Goal: Task Accomplishment & Management: Use online tool/utility

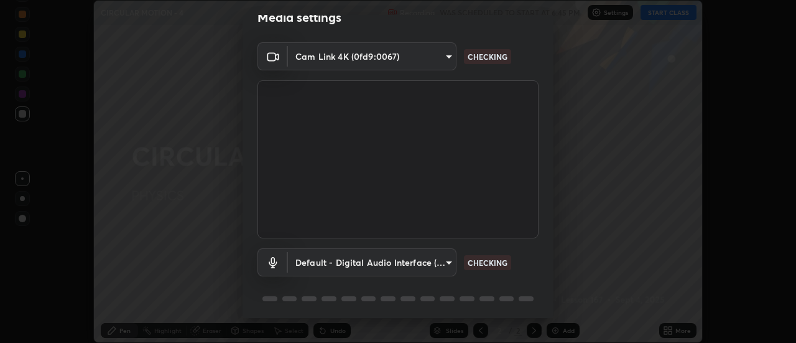
scroll to position [65, 0]
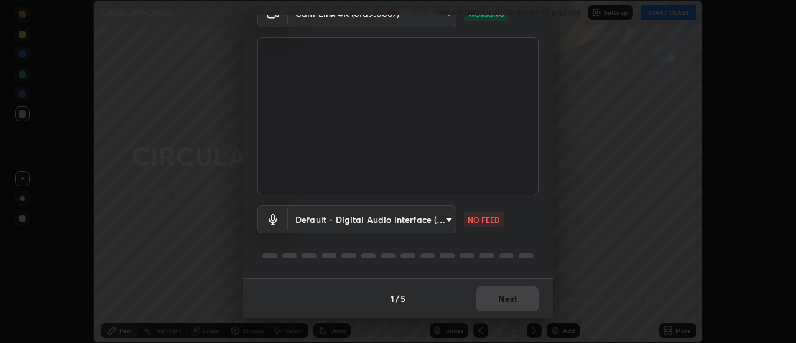
click at [438, 220] on body "Erase all CIRCULAR MOTION - 4 Recording WAS SCHEDULED TO START AT 6:45 PM Setti…" at bounding box center [398, 171] width 796 height 343
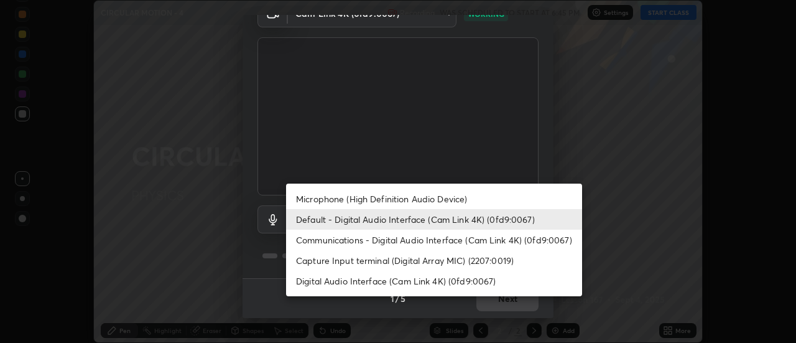
click at [510, 225] on li "Default - Digital Audio Interface (Cam Link 4K) (0fd9:0067)" at bounding box center [434, 219] width 296 height 21
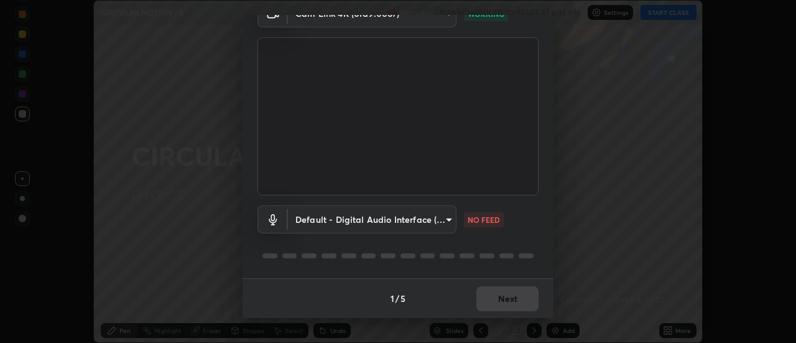
click at [445, 221] on body "Erase all CIRCULAR MOTION - 4 Recording WAS SCHEDULED TO START AT 6:45 PM Setti…" at bounding box center [398, 171] width 796 height 343
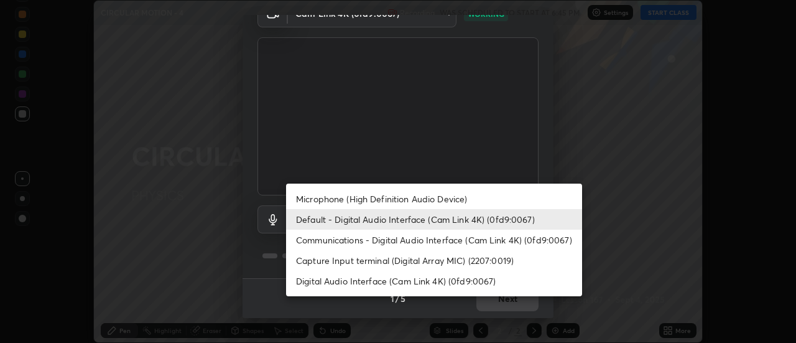
click at [458, 198] on li "Microphone (High Definition Audio Device)" at bounding box center [434, 198] width 296 height 21
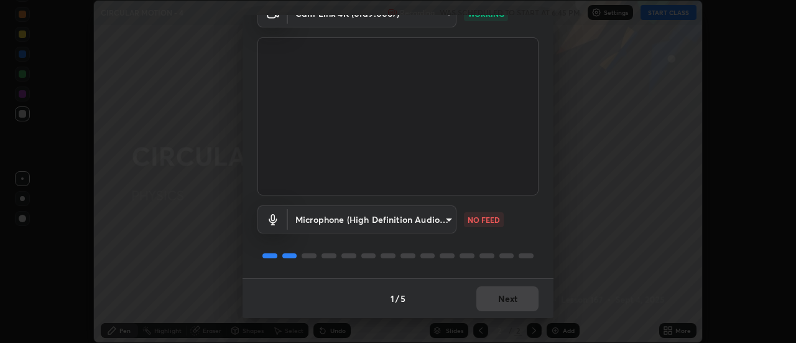
click at [435, 218] on body "Erase all CIRCULAR MOTION - 4 Recording WAS SCHEDULED TO START AT 6:45 PM Setti…" at bounding box center [398, 171] width 796 height 343
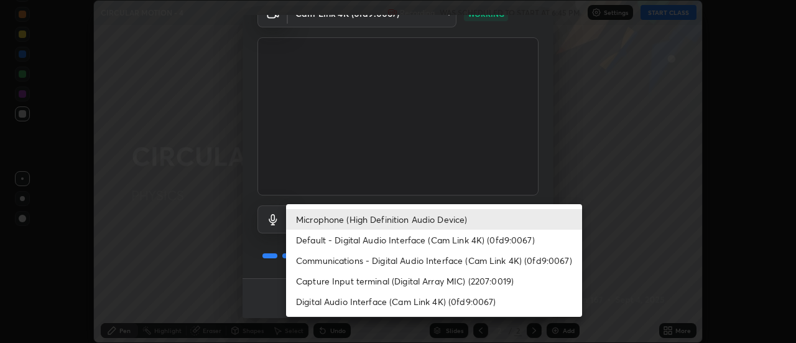
click at [461, 238] on li "Default - Digital Audio Interface (Cam Link 4K) (0fd9:0067)" at bounding box center [434, 240] width 296 height 21
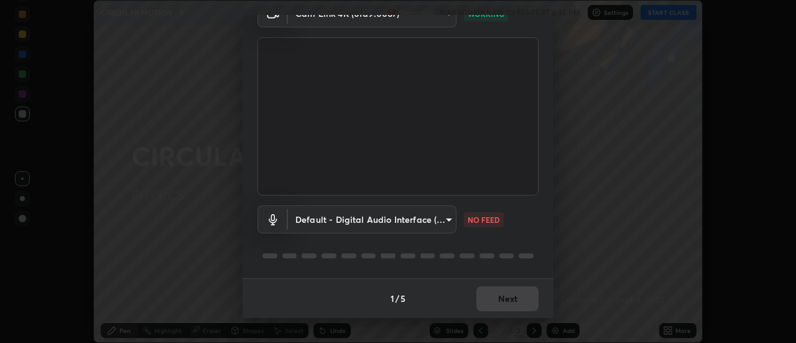
click at [421, 221] on body "Erase all CIRCULAR MOTION - 4 Recording WAS SCHEDULED TO START AT 6:45 PM Setti…" at bounding box center [398, 171] width 796 height 343
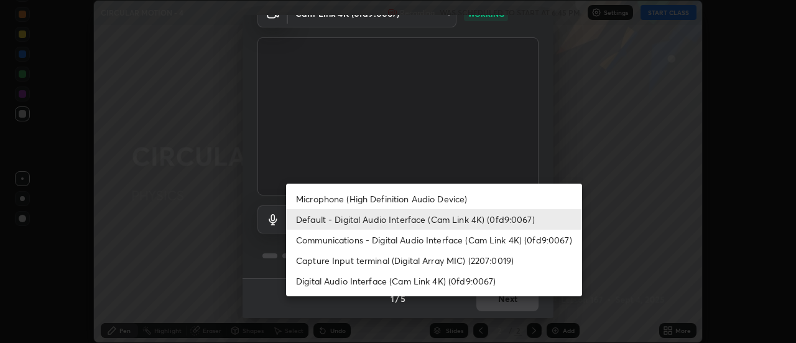
click at [460, 199] on li "Microphone (High Definition Audio Device)" at bounding box center [434, 198] width 296 height 21
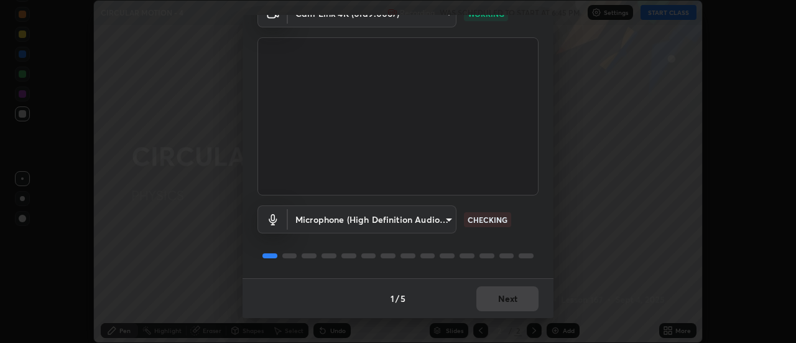
click at [434, 219] on body "Erase all CIRCULAR MOTION - 4 Recording WAS SCHEDULED TO START AT 6:45 PM Setti…" at bounding box center [398, 171] width 796 height 343
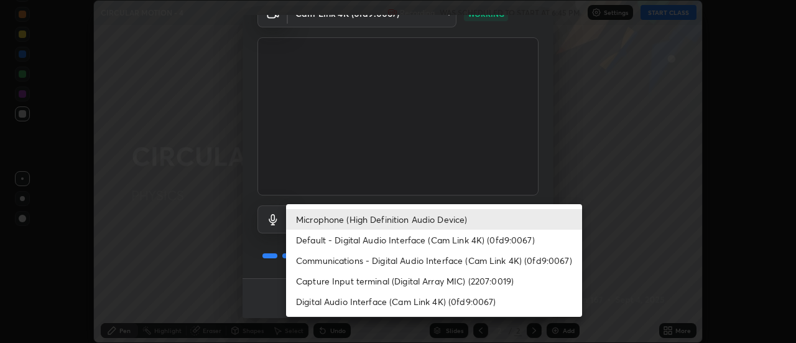
click at [439, 237] on li "Default - Digital Audio Interface (Cam Link 4K) (0fd9:0067)" at bounding box center [434, 240] width 296 height 21
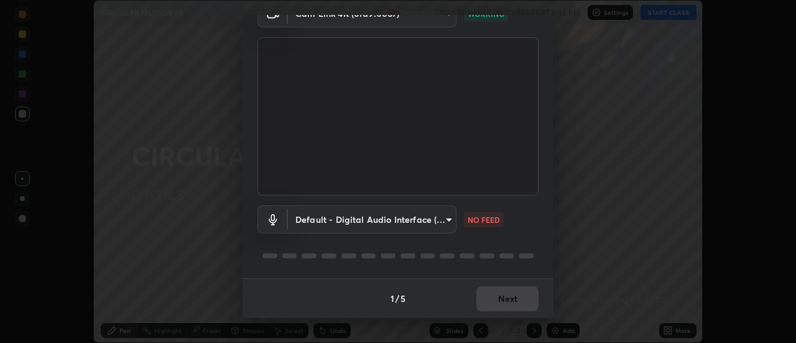
click at [366, 220] on body "Erase all CIRCULAR MOTION - 4 Recording WAS SCHEDULED TO START AT 6:45 PM Setti…" at bounding box center [398, 171] width 796 height 343
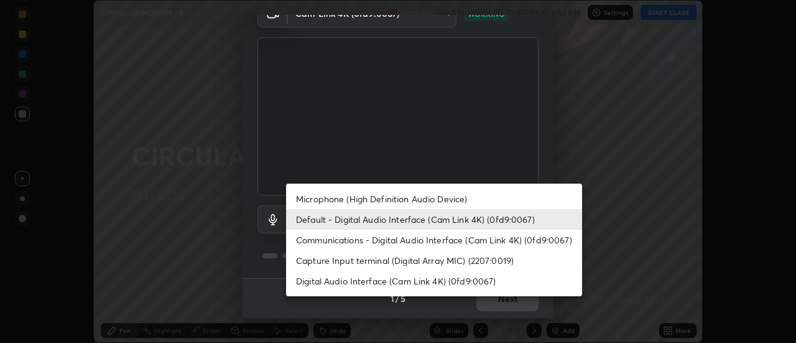
click at [317, 200] on li "Microphone (High Definition Audio Device)" at bounding box center [434, 198] width 296 height 21
type input "8e317d3721424203b0e9232d8fcfff068d8fccdcaf6f91b8c3c06116be384228"
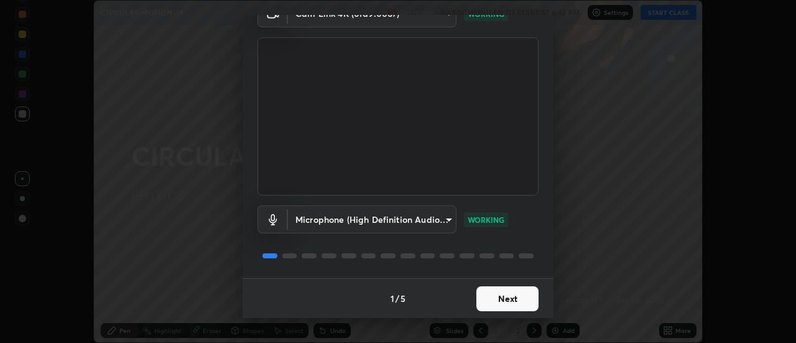
click at [489, 294] on button "Next" at bounding box center [507, 298] width 62 height 25
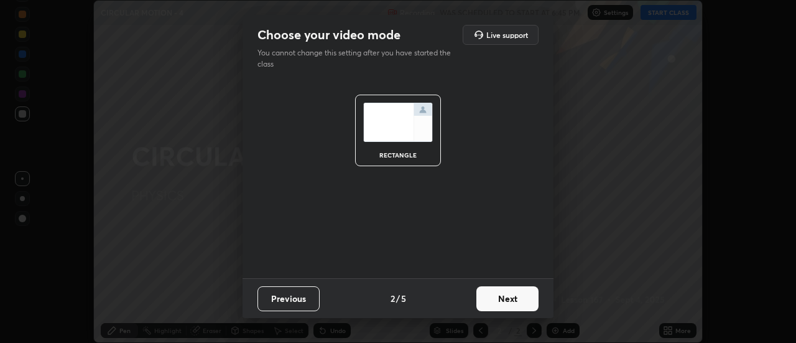
click at [497, 294] on button "Next" at bounding box center [507, 298] width 62 height 25
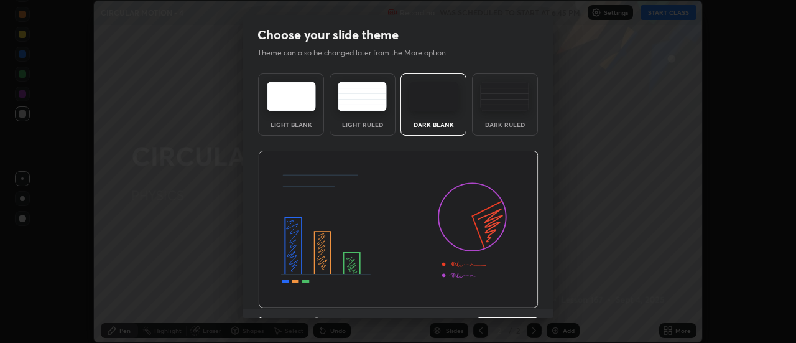
scroll to position [30, 0]
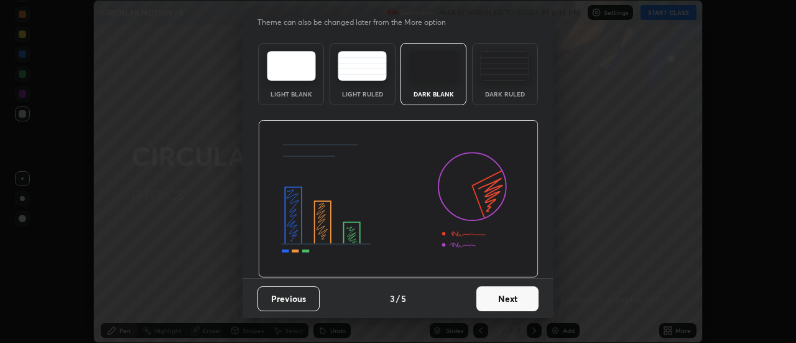
click at [497, 298] on button "Next" at bounding box center [507, 298] width 62 height 25
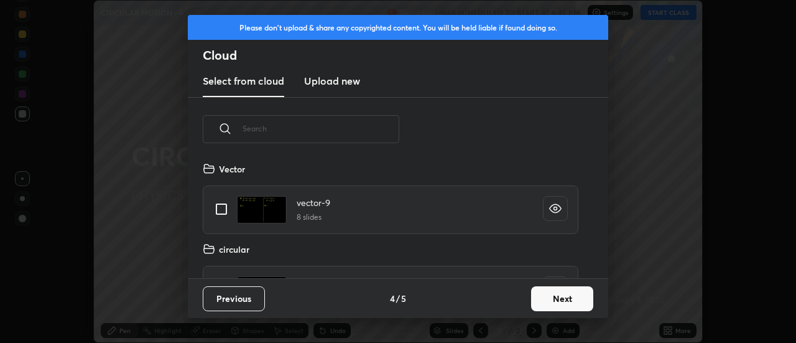
scroll to position [117, 399]
click at [545, 296] on button "Next" at bounding box center [562, 298] width 62 height 25
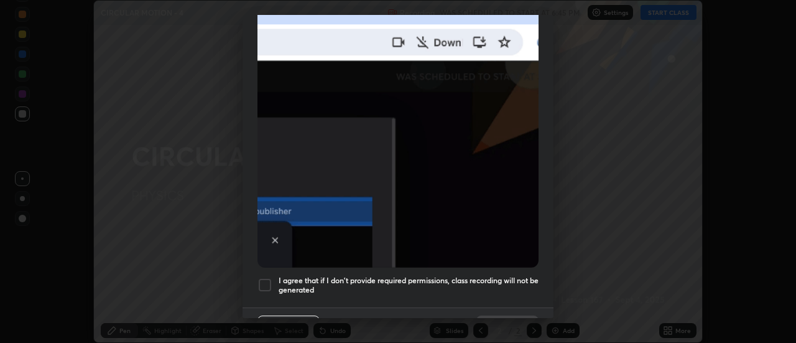
scroll to position [319, 0]
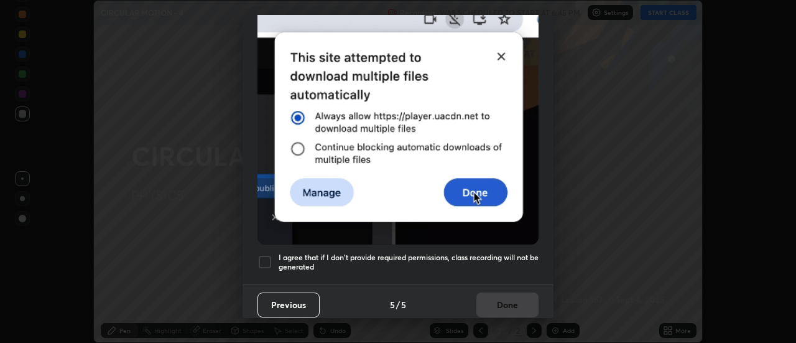
click at [274, 254] on div "I agree that if I don't provide required permissions, class recording will not …" at bounding box center [398, 261] width 281 height 15
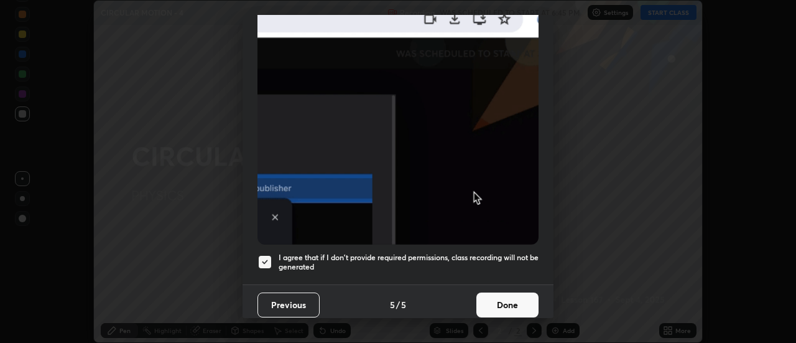
click at [516, 303] on button "Done" at bounding box center [507, 304] width 62 height 25
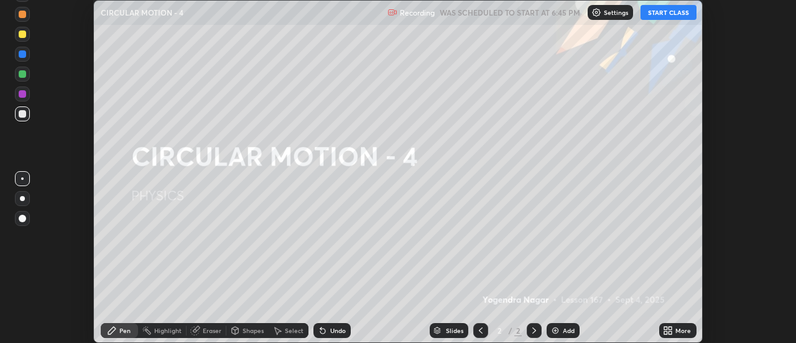
click at [674, 330] on div "More" at bounding box center [677, 330] width 37 height 15
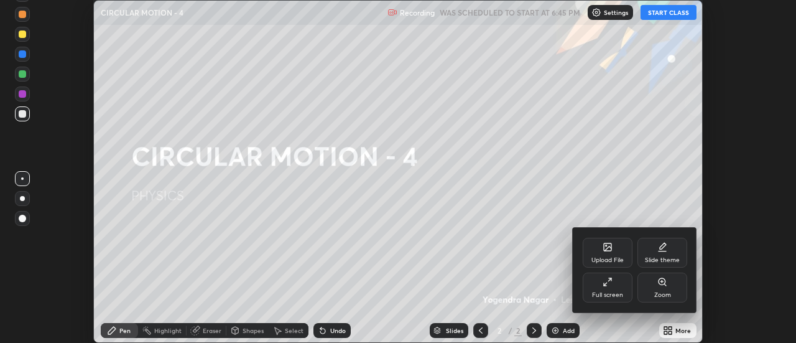
click at [622, 257] on div "Upload File" at bounding box center [608, 260] width 32 height 6
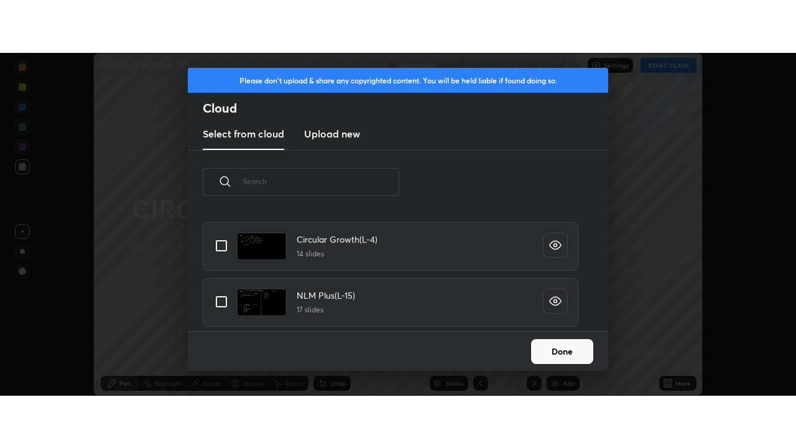
scroll to position [658, 0]
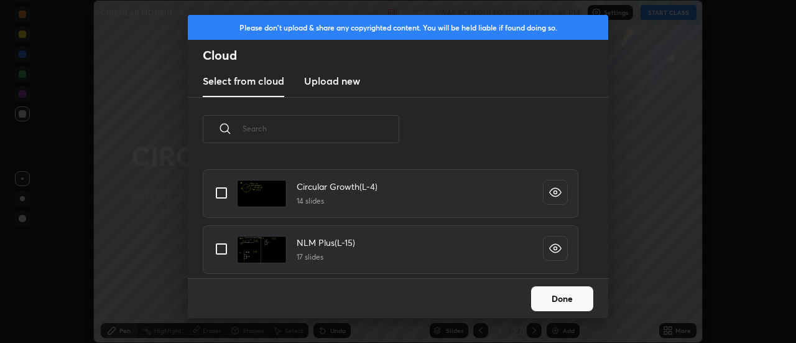
click at [225, 196] on input "grid" at bounding box center [221, 193] width 26 height 26
checkbox input "true"
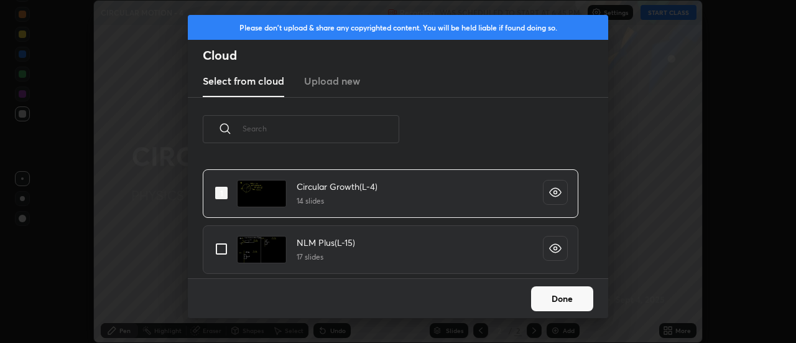
click at [541, 299] on button "Done" at bounding box center [562, 298] width 62 height 25
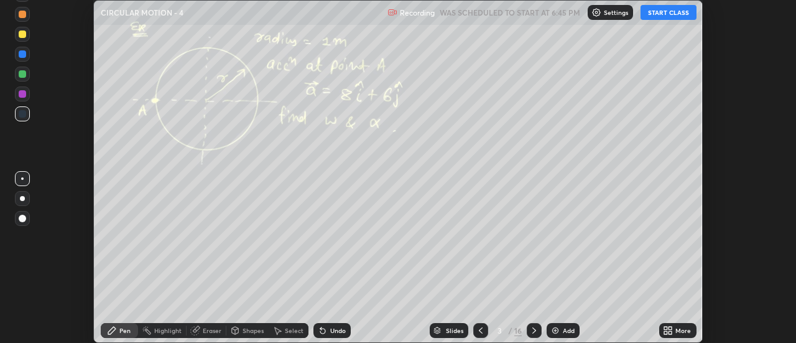
click at [484, 326] on icon at bounding box center [481, 330] width 10 height 10
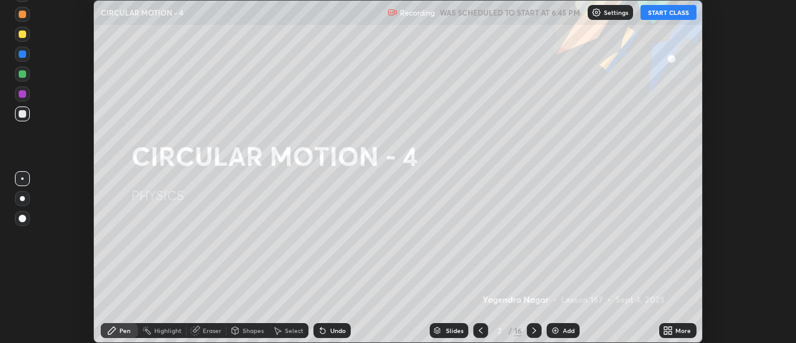
click at [669, 15] on button "START CLASS" at bounding box center [669, 12] width 56 height 15
click at [677, 327] on div "More" at bounding box center [684, 330] width 16 height 6
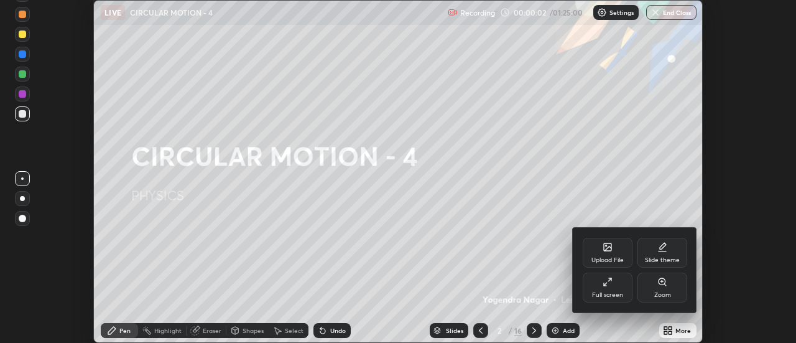
click at [624, 287] on div "Full screen" at bounding box center [608, 287] width 50 height 30
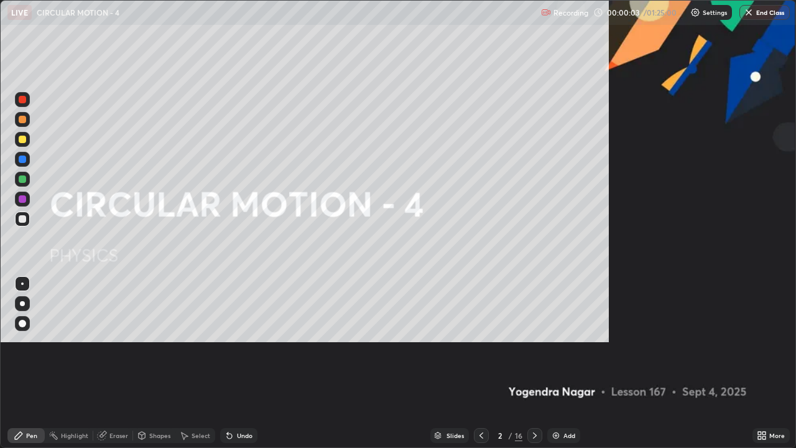
scroll to position [448, 796]
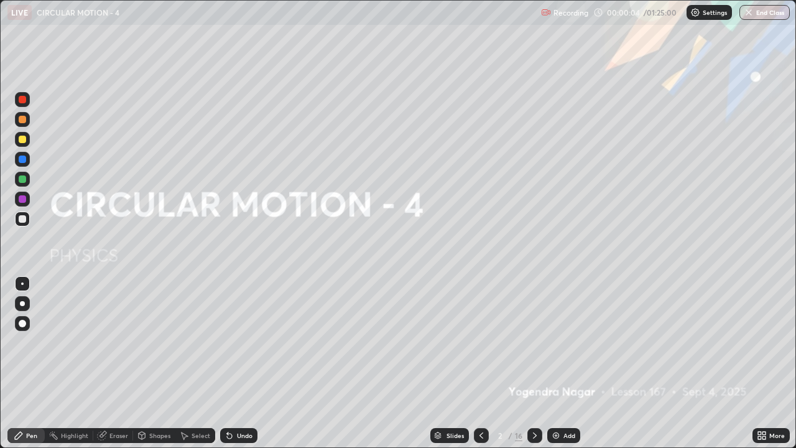
click at [564, 342] on div "Add" at bounding box center [570, 435] width 12 height 6
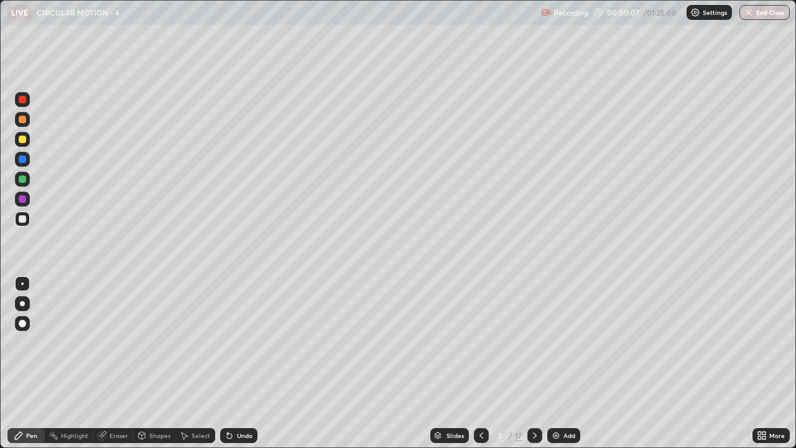
click at [24, 141] on div at bounding box center [22, 139] width 7 height 7
click at [23, 305] on div at bounding box center [22, 303] width 15 height 15
click at [534, 342] on icon at bounding box center [535, 435] width 10 height 10
click at [768, 342] on div "More" at bounding box center [771, 435] width 37 height 15
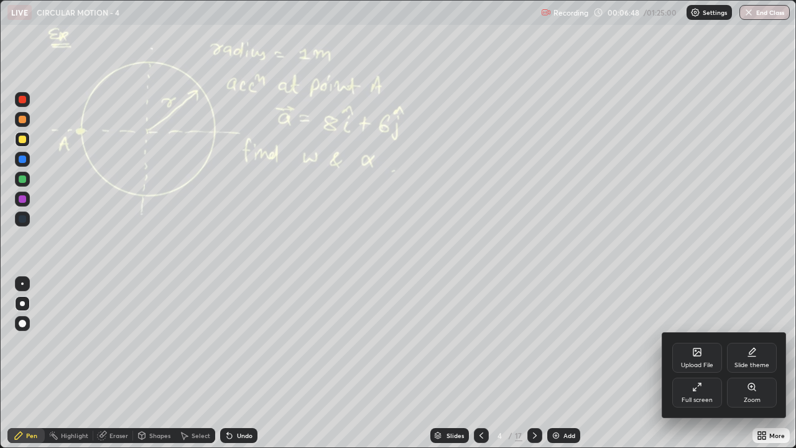
click at [768, 342] on div at bounding box center [398, 224] width 796 height 448
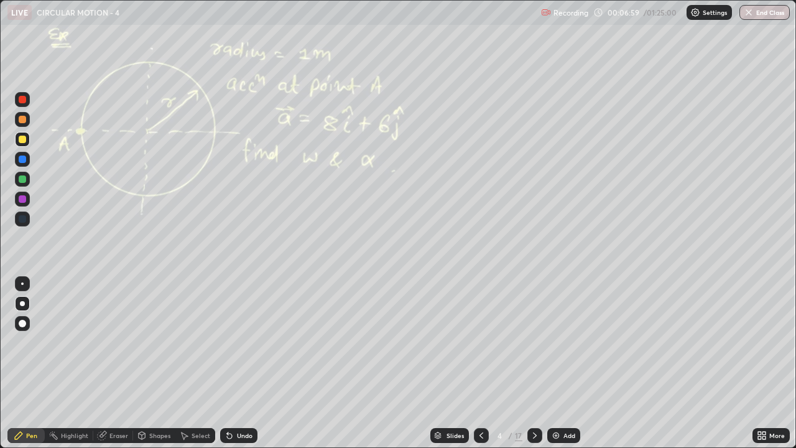
click at [779, 342] on div "More" at bounding box center [777, 435] width 16 height 6
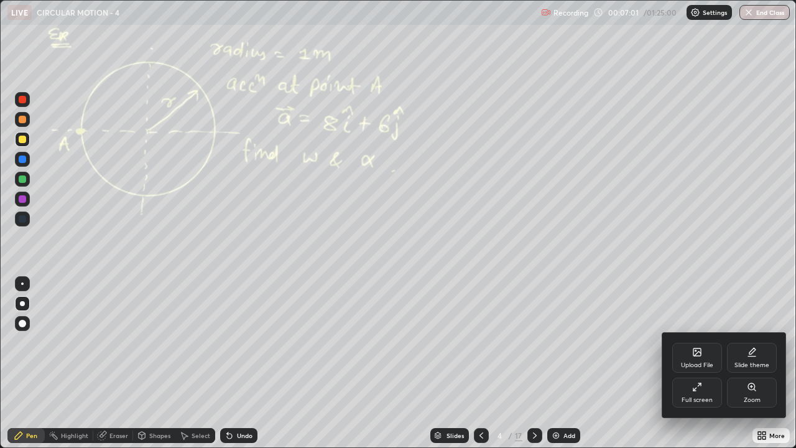
click at [784, 342] on div at bounding box center [398, 224] width 796 height 448
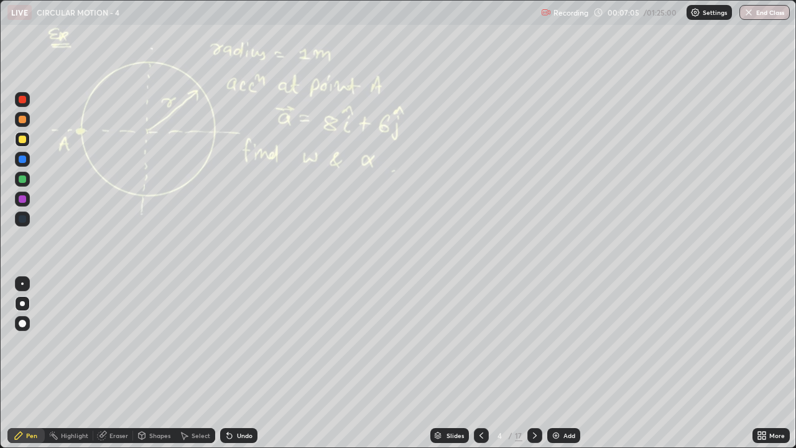
click at [768, 342] on div "More" at bounding box center [771, 435] width 37 height 15
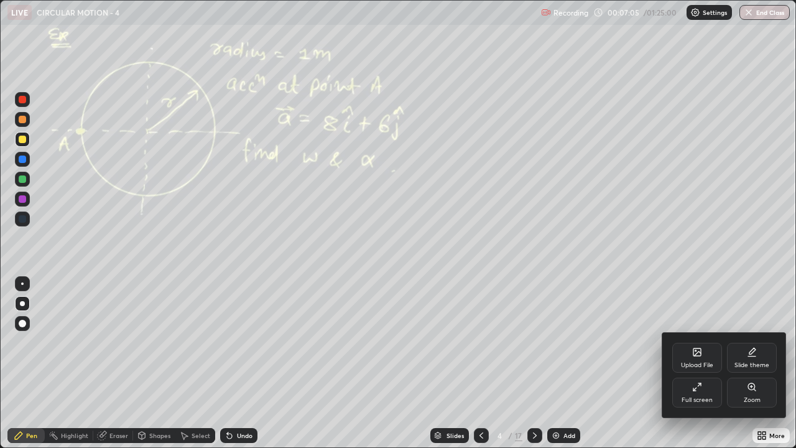
click at [768, 342] on div at bounding box center [398, 224] width 796 height 448
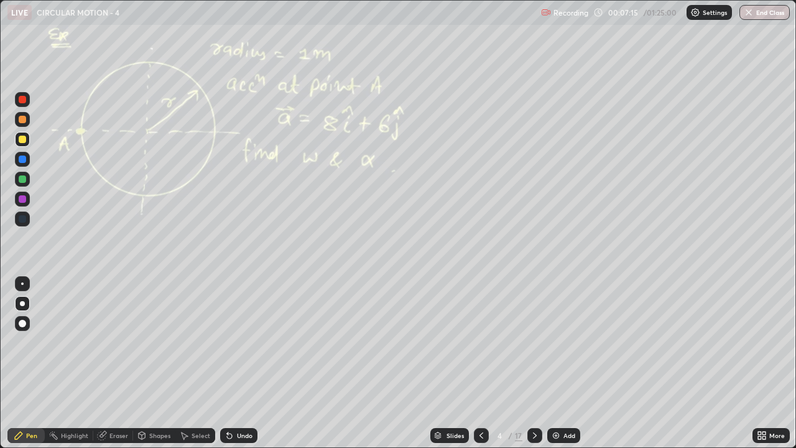
click at [26, 124] on div at bounding box center [22, 119] width 15 height 15
click at [480, 342] on icon at bounding box center [482, 435] width 4 height 6
click at [533, 342] on icon at bounding box center [535, 435] width 10 height 10
click at [535, 342] on icon at bounding box center [535, 435] width 10 height 10
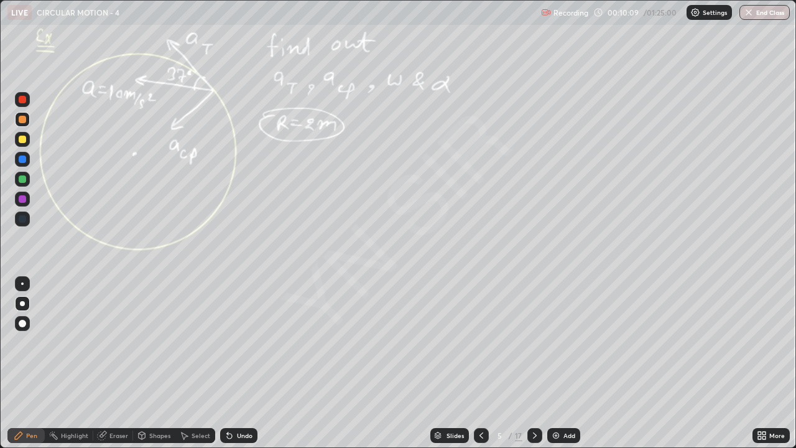
click at [243, 342] on div "Undo" at bounding box center [245, 435] width 16 height 6
click at [536, 342] on icon at bounding box center [535, 435] width 10 height 10
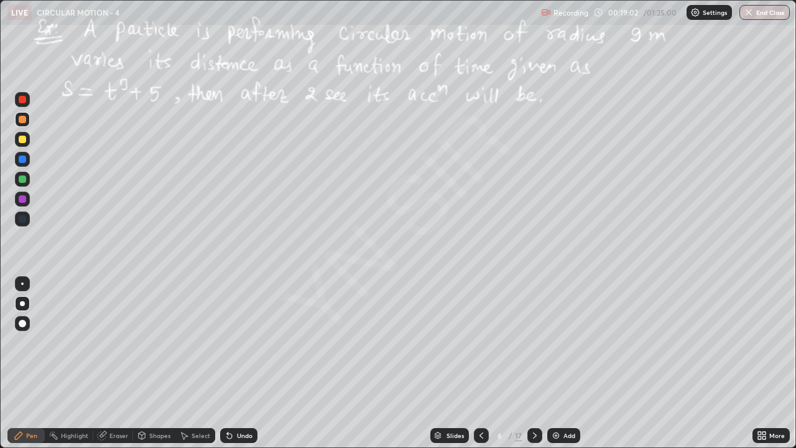
click at [242, 342] on div "Undo" at bounding box center [245, 435] width 16 height 6
click at [243, 342] on div "Undo" at bounding box center [245, 435] width 16 height 6
click at [241, 342] on div "Undo" at bounding box center [245, 435] width 16 height 6
click at [538, 342] on icon at bounding box center [535, 435] width 10 height 10
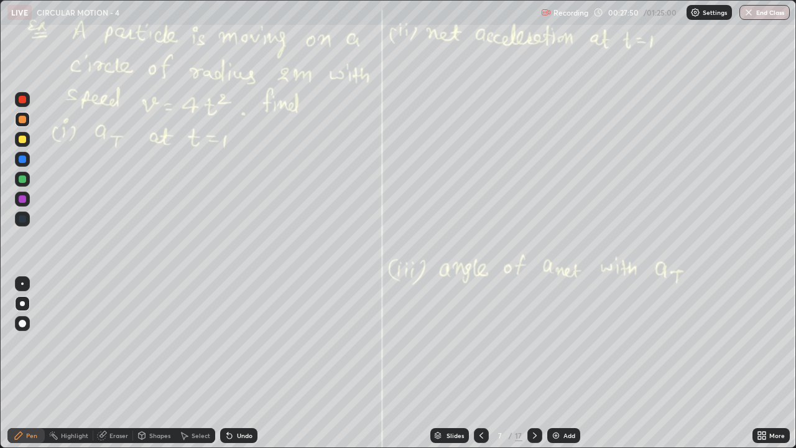
click at [534, 342] on icon at bounding box center [535, 435] width 10 height 10
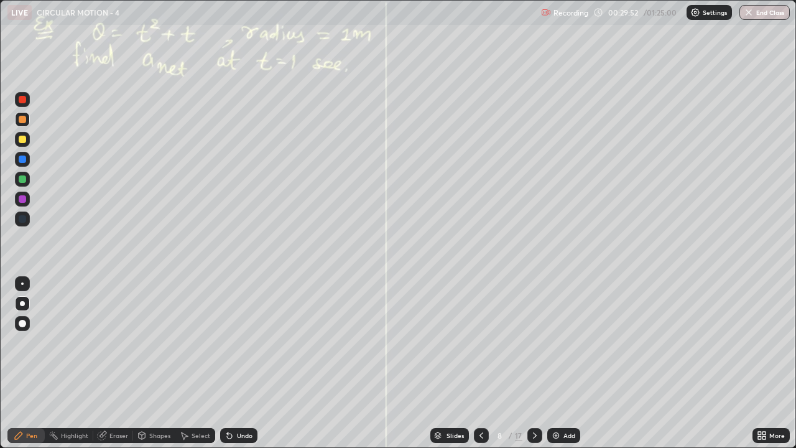
click at [533, 342] on icon at bounding box center [535, 435] width 10 height 10
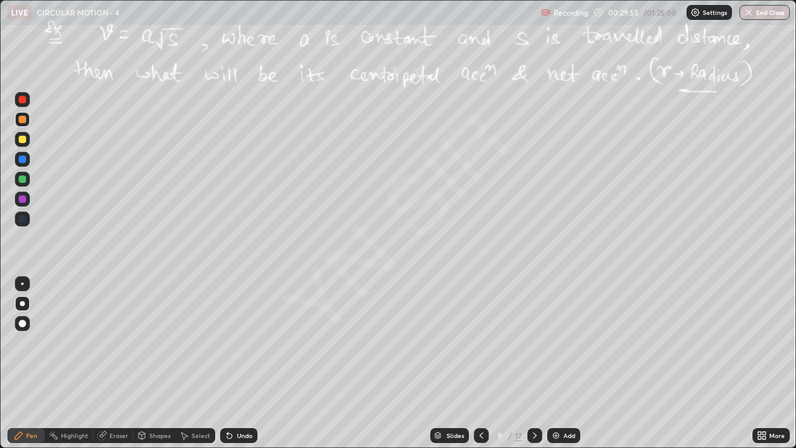
click at [480, 342] on icon at bounding box center [481, 435] width 10 height 10
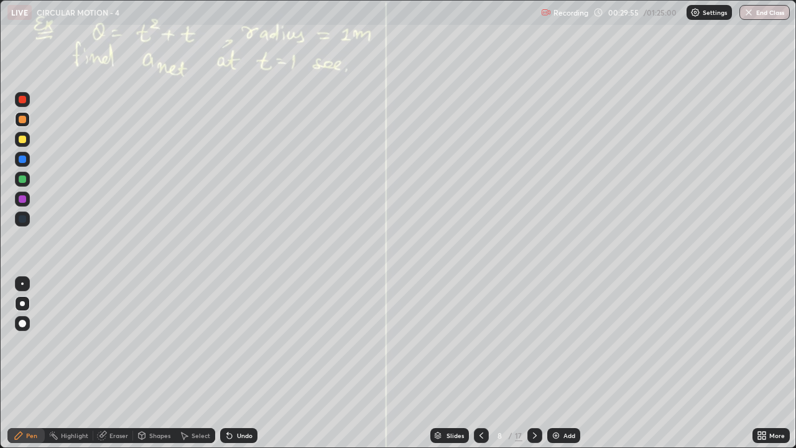
click at [481, 342] on icon at bounding box center [481, 435] width 10 height 10
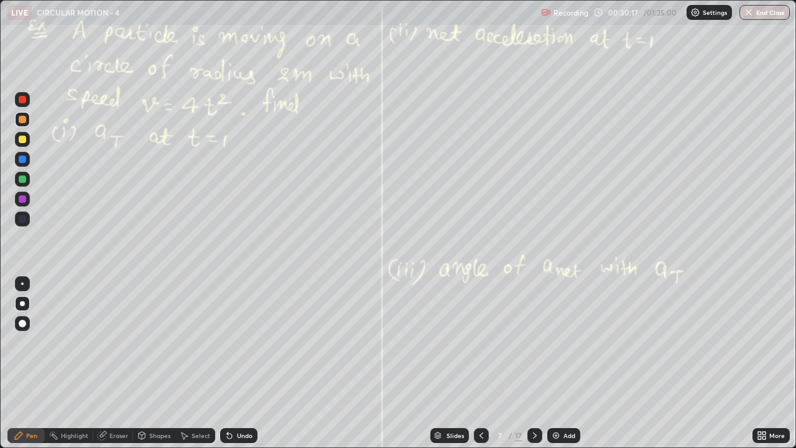
click at [536, 342] on icon at bounding box center [535, 435] width 10 height 10
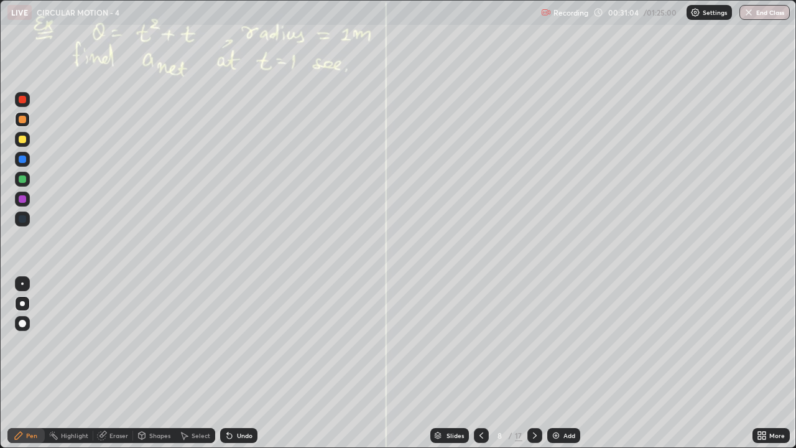
click at [231, 342] on icon at bounding box center [230, 435] width 10 height 10
click at [234, 342] on div "Undo" at bounding box center [238, 435] width 37 height 15
click at [233, 342] on div "Undo" at bounding box center [238, 435] width 37 height 15
click at [536, 342] on div at bounding box center [534, 435] width 15 height 15
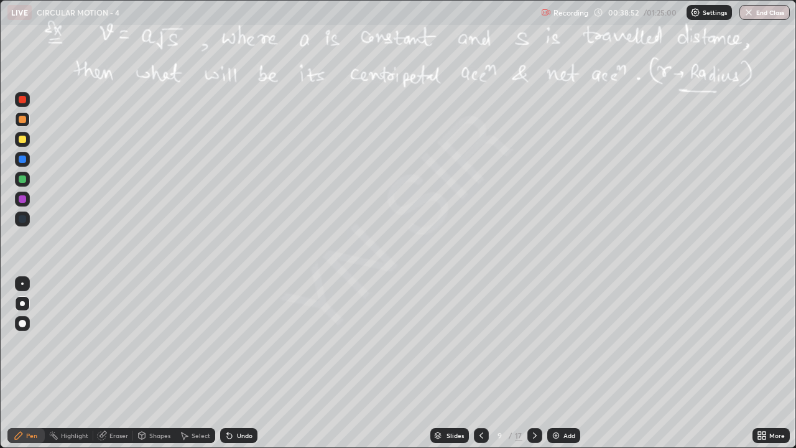
click at [109, 342] on div "Eraser" at bounding box center [118, 435] width 19 height 6
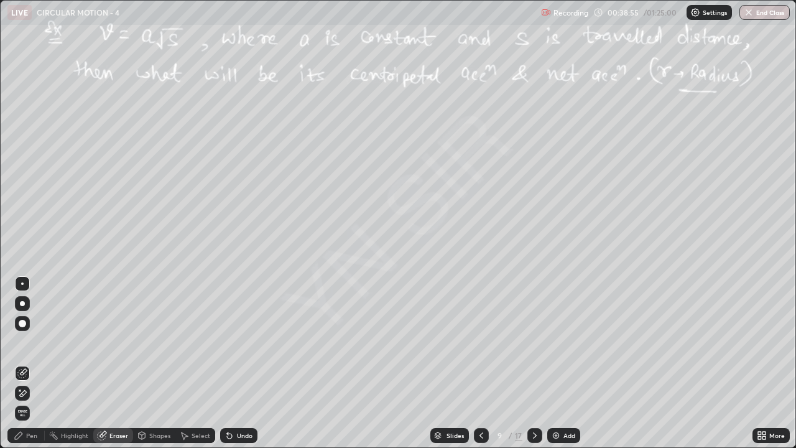
click at [37, 342] on div "Pen" at bounding box center [31, 435] width 11 height 6
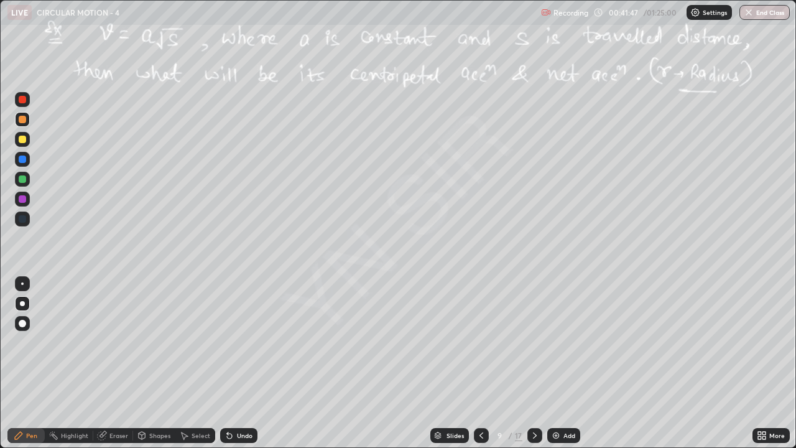
click at [201, 342] on div "Select" at bounding box center [195, 435] width 40 height 15
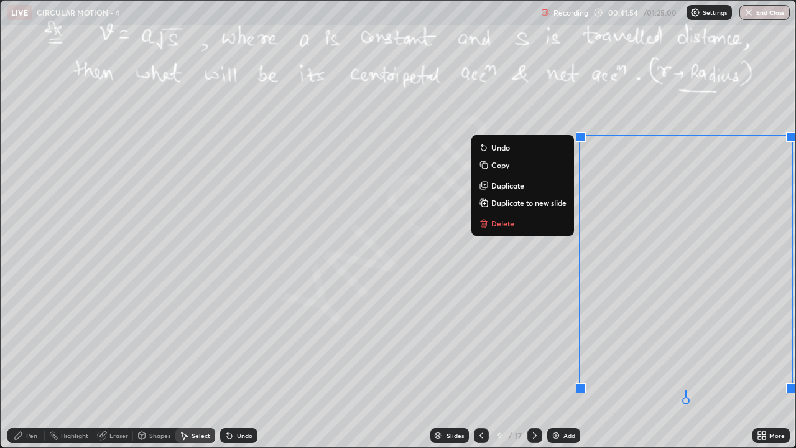
click at [496, 225] on p "Delete" at bounding box center [502, 223] width 23 height 10
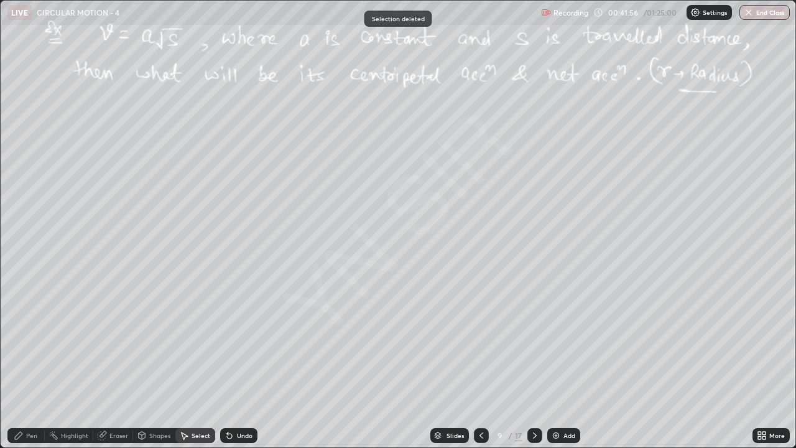
click at [35, 342] on div "Pen" at bounding box center [25, 435] width 37 height 15
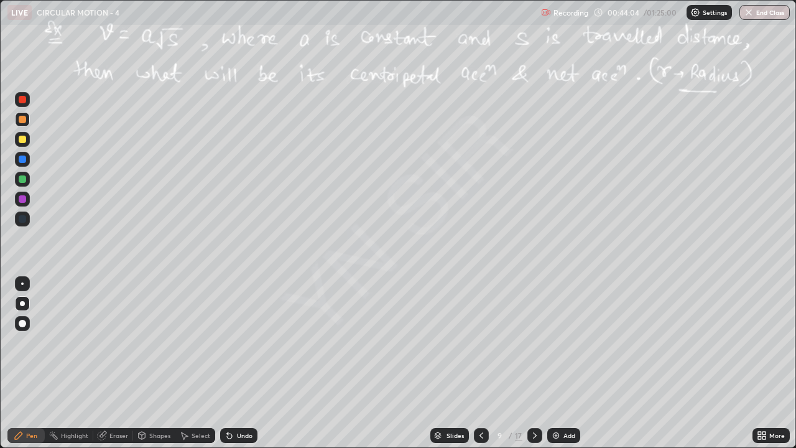
click at [532, 342] on icon at bounding box center [535, 435] width 10 height 10
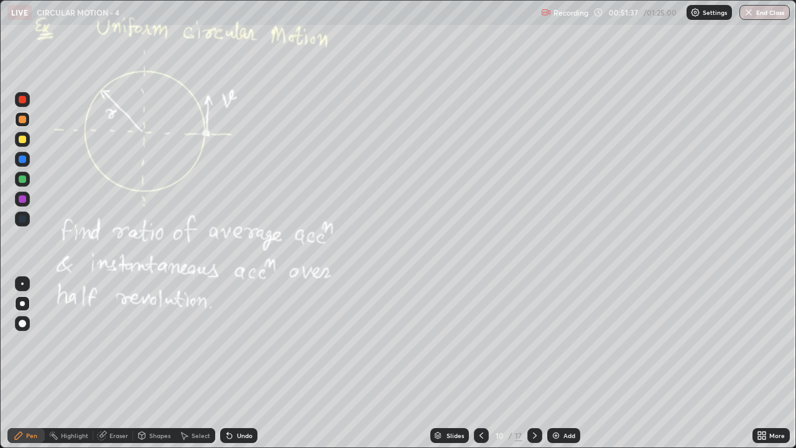
click at [535, 342] on icon at bounding box center [535, 435] width 10 height 10
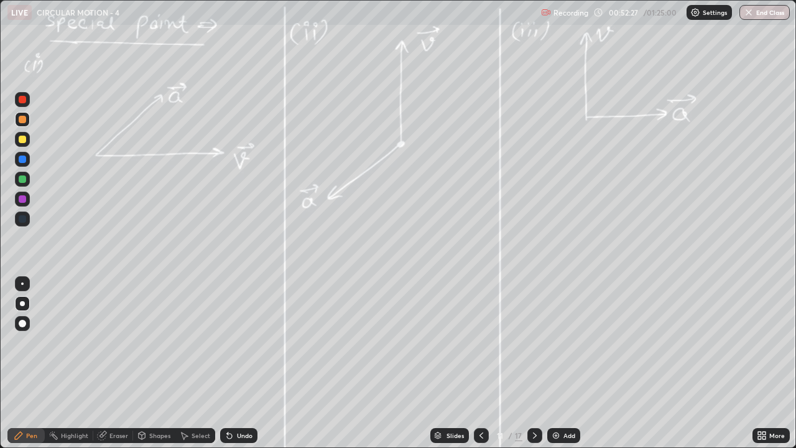
click at [23, 140] on div at bounding box center [22, 139] width 7 height 7
click at [239, 342] on div "Undo" at bounding box center [245, 435] width 16 height 6
click at [245, 342] on div "Undo" at bounding box center [245, 435] width 16 height 6
click at [238, 342] on div "Undo" at bounding box center [238, 435] width 37 height 15
click at [119, 342] on div "Eraser" at bounding box center [118, 435] width 19 height 6
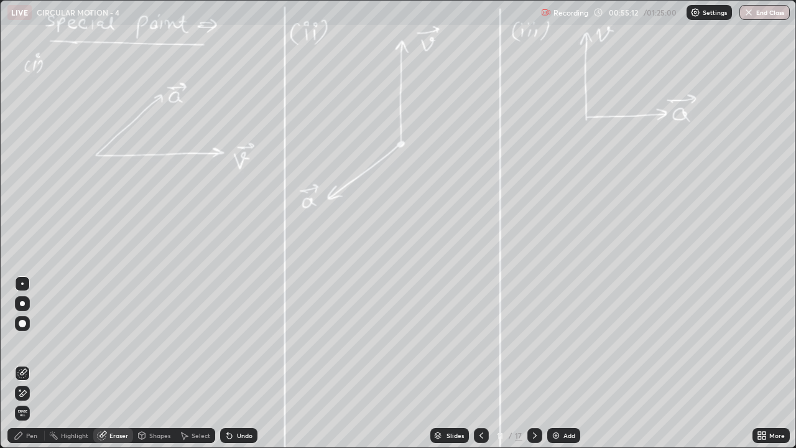
click at [72, 342] on div "Highlight" at bounding box center [74, 435] width 27 height 6
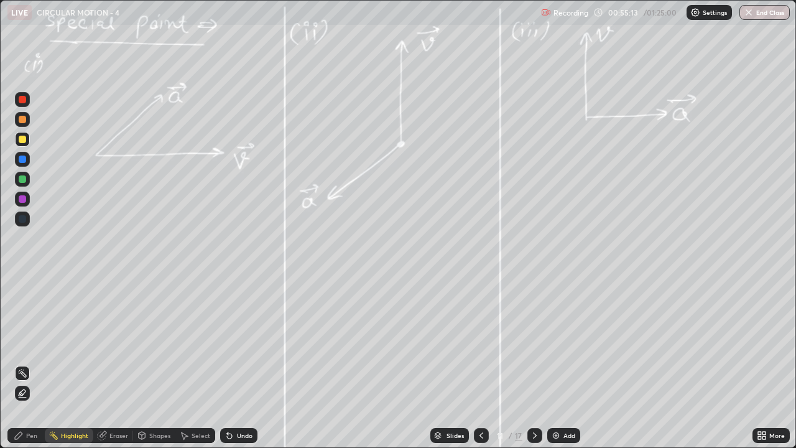
click at [22, 342] on icon at bounding box center [22, 393] width 10 height 10
click at [31, 342] on div "Pen" at bounding box center [25, 435] width 37 height 15
click at [250, 342] on div "Undo" at bounding box center [245, 435] width 16 height 6
click at [247, 342] on div "Undo" at bounding box center [238, 435] width 37 height 15
click at [534, 342] on icon at bounding box center [535, 435] width 10 height 10
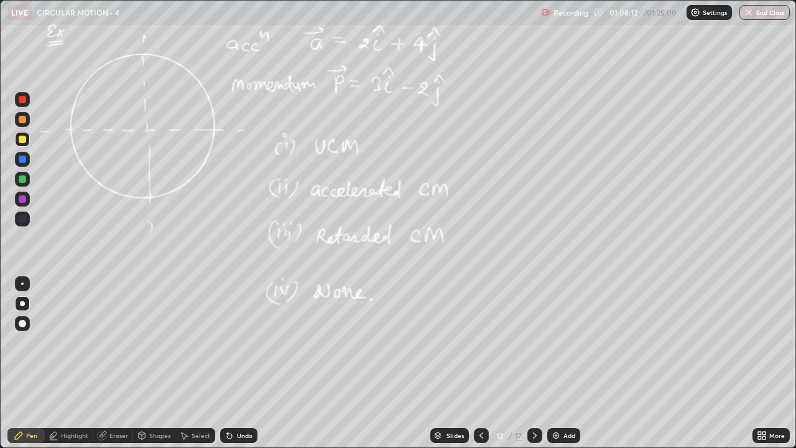
click at [480, 342] on icon at bounding box center [481, 435] width 10 height 10
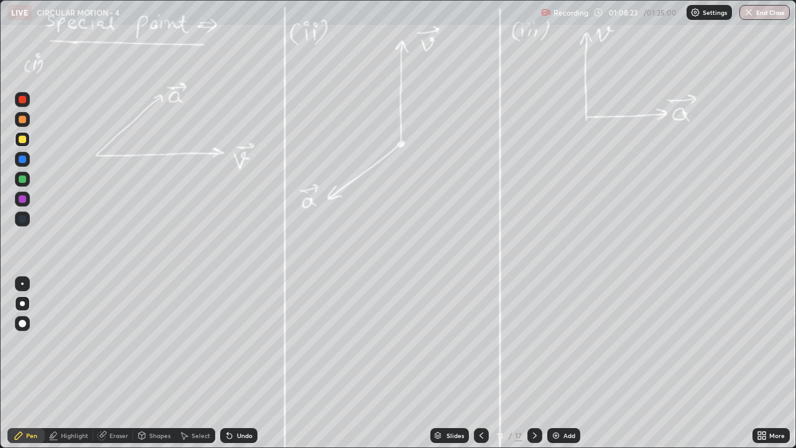
click at [533, 342] on icon at bounding box center [535, 435] width 4 height 6
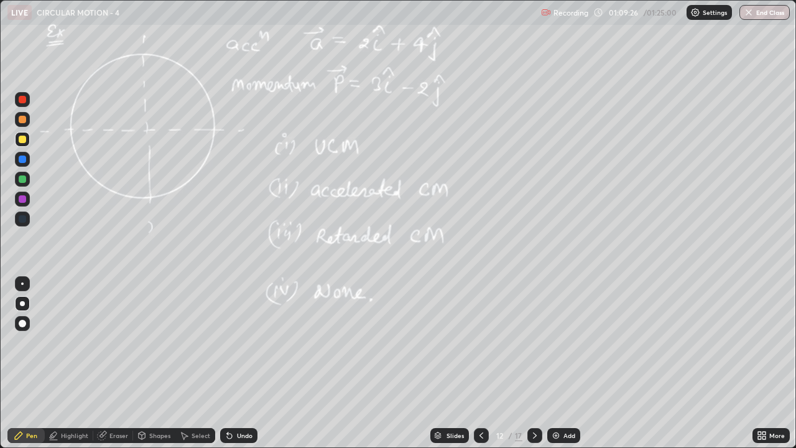
click at [480, 342] on icon at bounding box center [481, 435] width 10 height 10
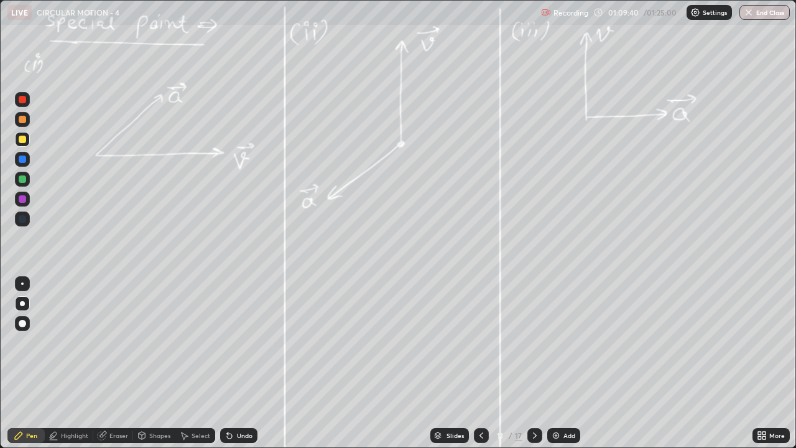
click at [534, 342] on icon at bounding box center [535, 435] width 10 height 10
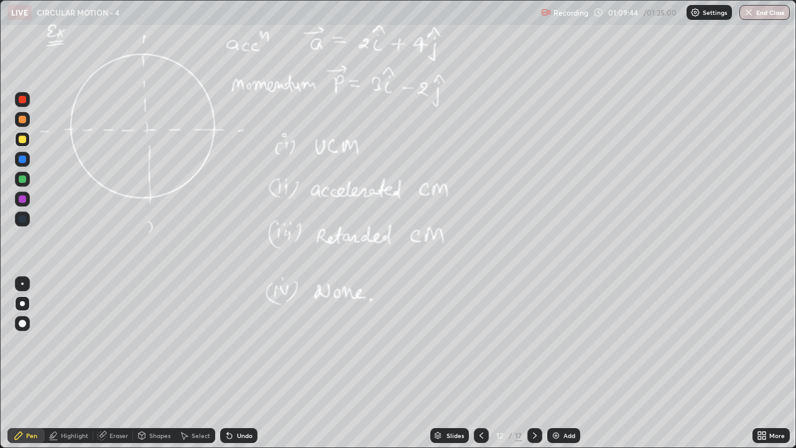
click at [536, 342] on icon at bounding box center [535, 435] width 10 height 10
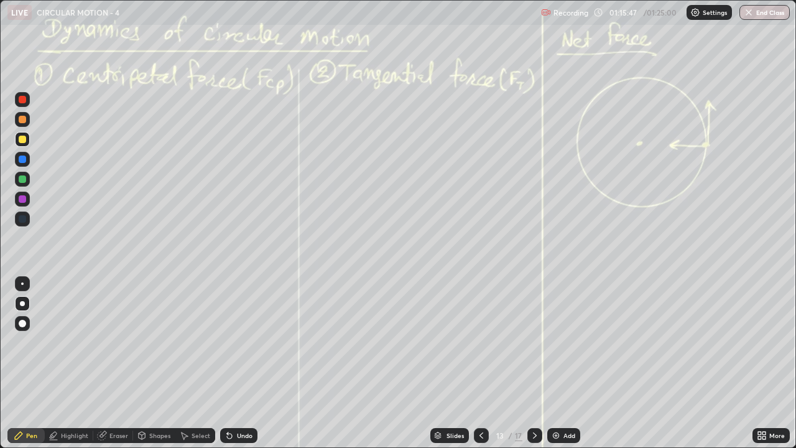
click at [202, 342] on div "Select" at bounding box center [201, 435] width 19 height 6
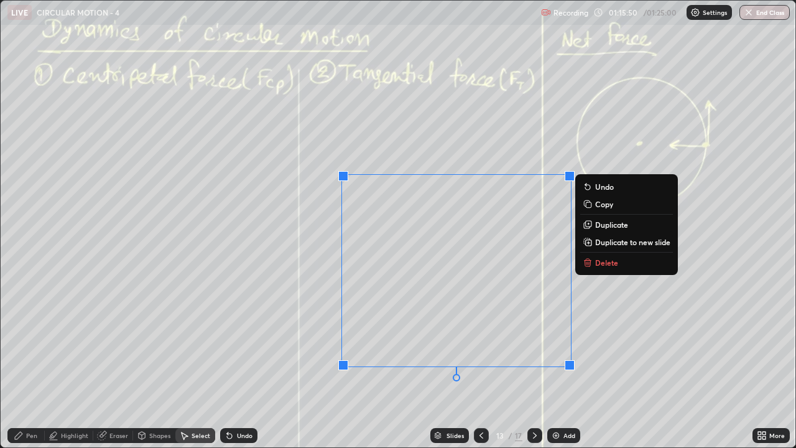
click at [615, 263] on p "Delete" at bounding box center [606, 263] width 23 height 10
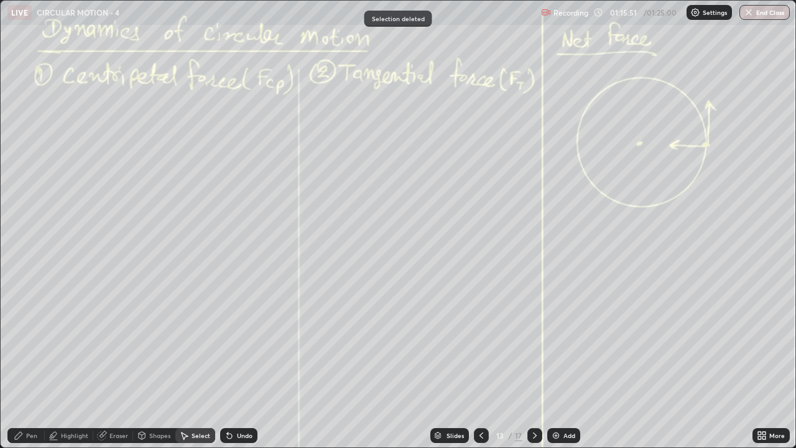
click at [534, 342] on icon at bounding box center [535, 435] width 4 height 6
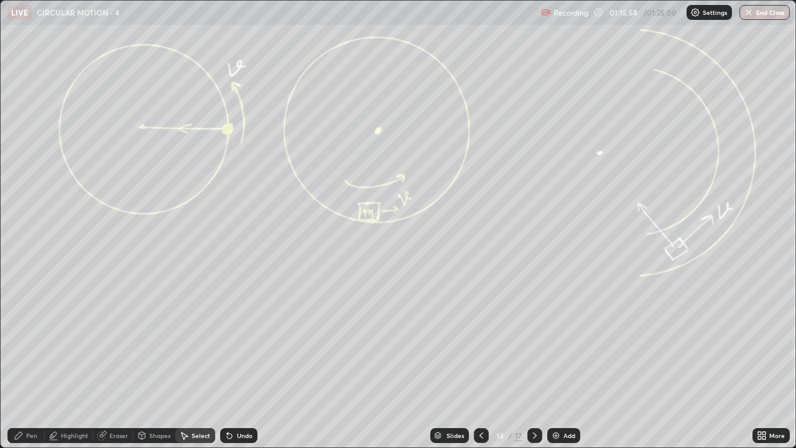
click at [40, 342] on div "Pen" at bounding box center [25, 435] width 37 height 15
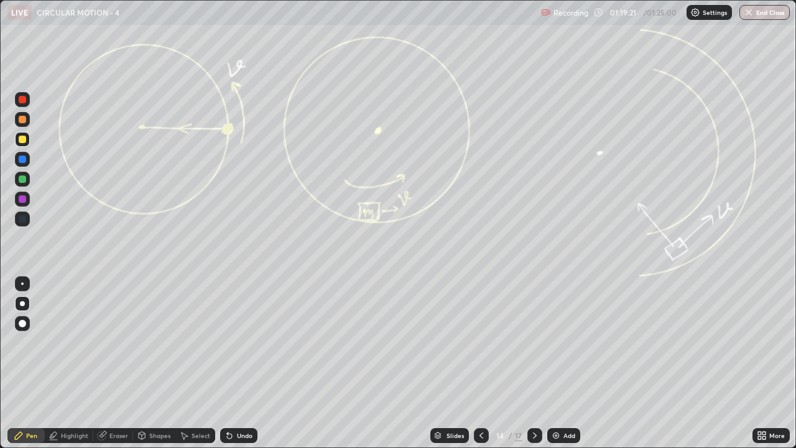
click at [565, 342] on div "Add" at bounding box center [570, 435] width 12 height 6
click at [480, 342] on icon at bounding box center [481, 435] width 10 height 10
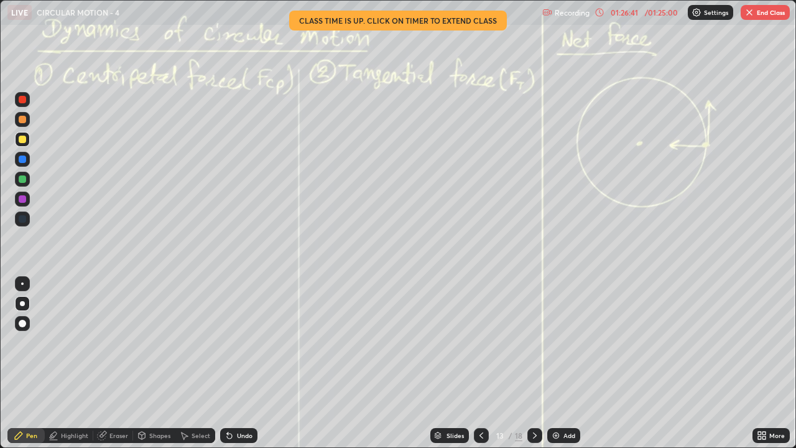
click at [23, 323] on div at bounding box center [22, 323] width 7 height 7
click at [24, 218] on div at bounding box center [22, 218] width 7 height 7
click at [17, 328] on div at bounding box center [22, 323] width 15 height 15
click at [21, 324] on div at bounding box center [22, 323] width 7 height 7
click at [19, 201] on div at bounding box center [22, 198] width 7 height 7
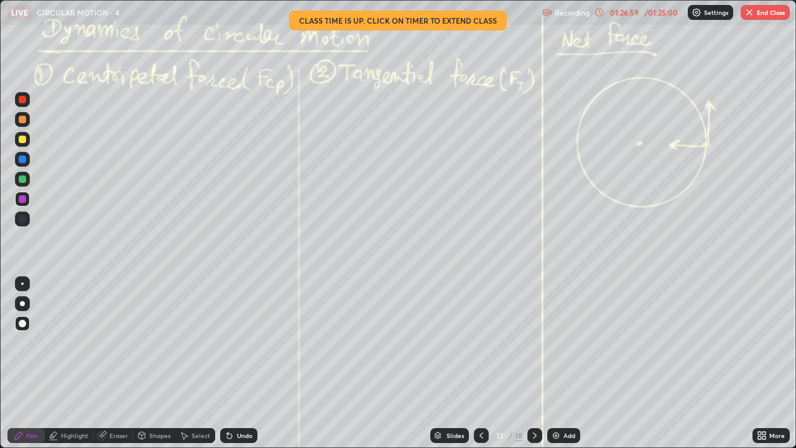
click at [239, 342] on div "Undo" at bounding box center [245, 435] width 16 height 6
click at [764, 12] on button "End Class" at bounding box center [765, 12] width 49 height 15
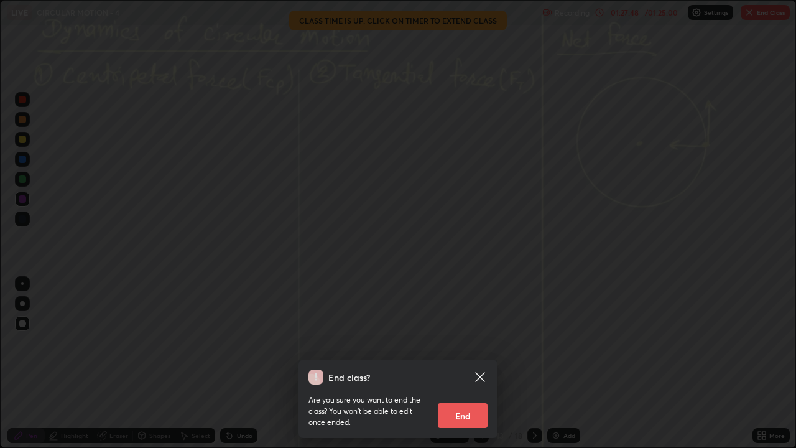
click at [470, 342] on button "End" at bounding box center [463, 415] width 50 height 25
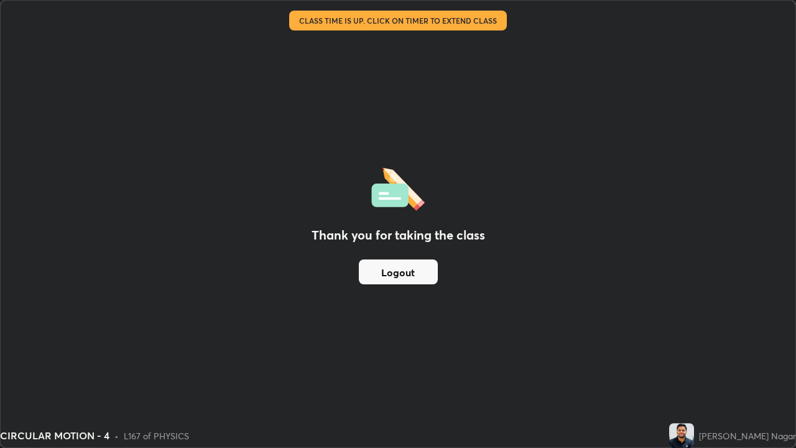
click at [425, 270] on button "Logout" at bounding box center [398, 271] width 79 height 25
